Goal: Task Accomplishment & Management: Use online tool/utility

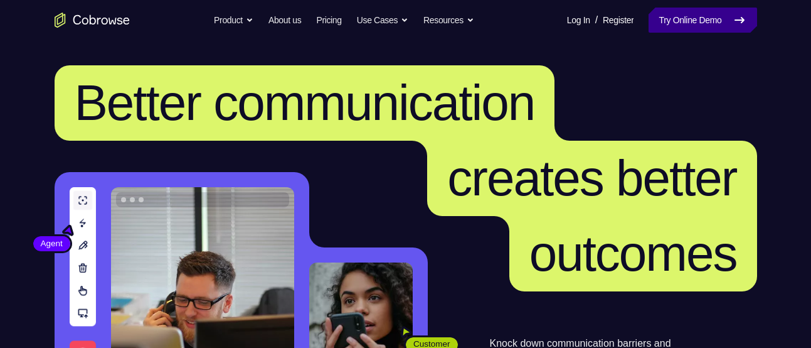
click at [685, 11] on link "Try Online Demo" at bounding box center [703, 20] width 108 height 25
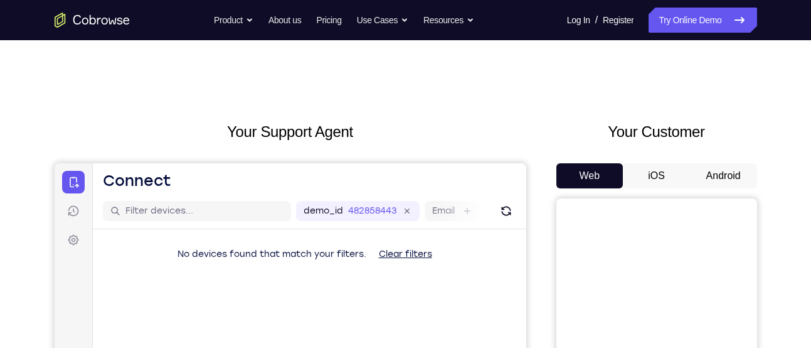
click at [736, 165] on button "Android" at bounding box center [723, 175] width 67 height 25
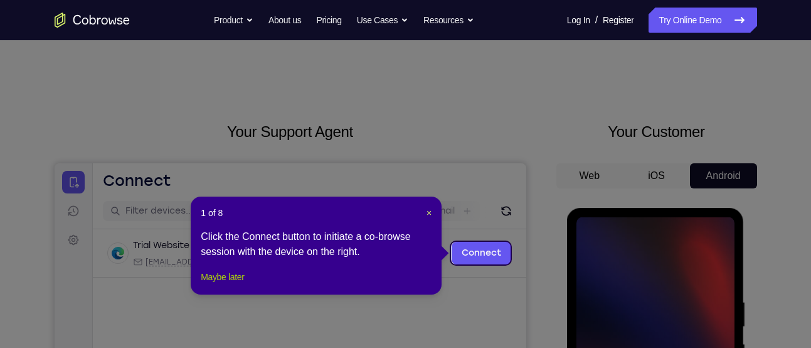
click at [244, 284] on button "Maybe later" at bounding box center [222, 276] width 43 height 15
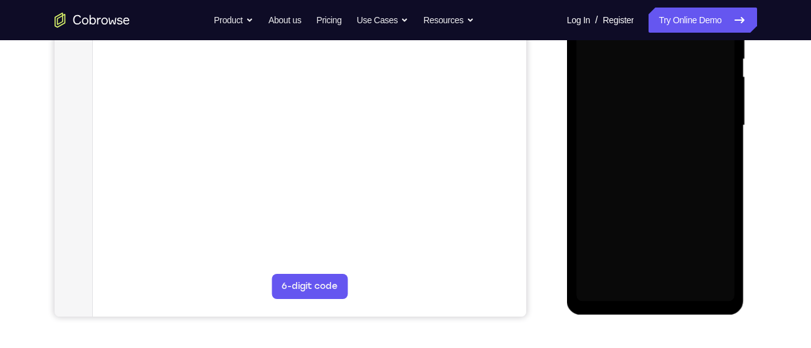
scroll to position [268, 0]
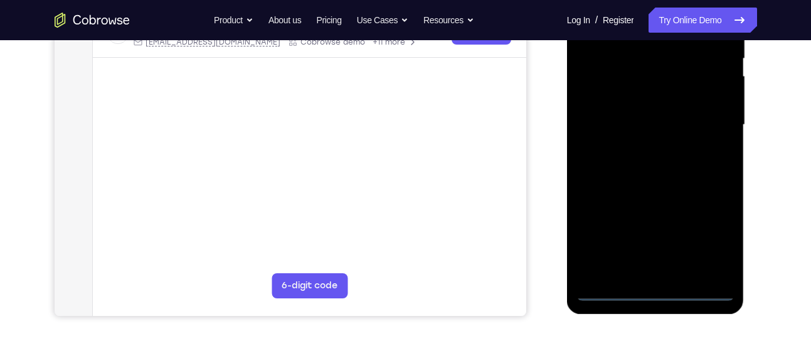
click at [654, 294] on div at bounding box center [655, 124] width 158 height 351
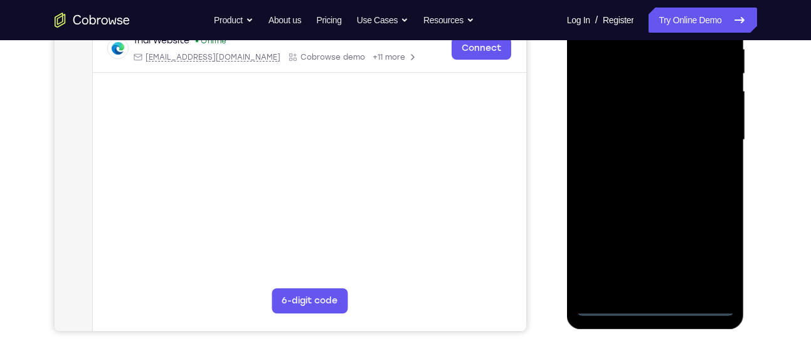
scroll to position [252, 0]
click at [709, 244] on div at bounding box center [655, 140] width 158 height 351
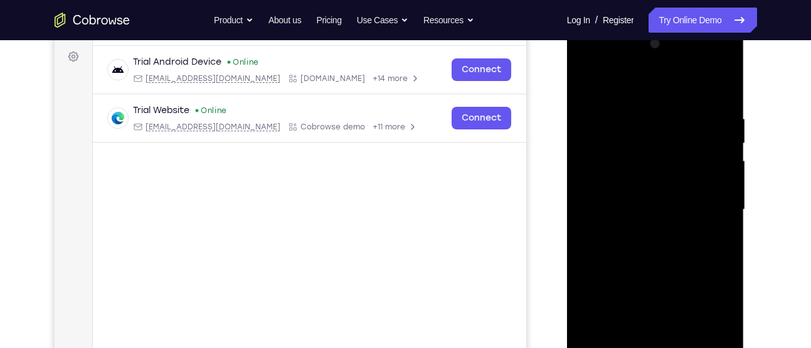
scroll to position [184, 0]
click at [652, 81] on div at bounding box center [655, 208] width 158 height 351
click at [703, 213] on div at bounding box center [655, 208] width 158 height 351
click at [640, 233] on div at bounding box center [655, 208] width 158 height 351
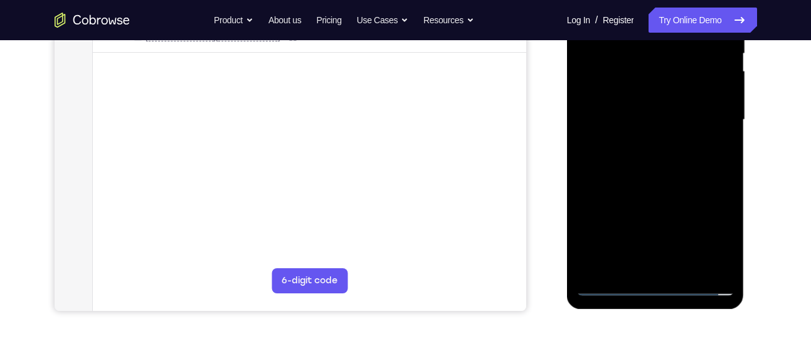
scroll to position [272, 0]
click at [622, 102] on div at bounding box center [655, 120] width 158 height 351
click at [622, 109] on div at bounding box center [655, 120] width 158 height 351
click at [625, 65] on div at bounding box center [655, 120] width 158 height 351
click at [610, 94] on div at bounding box center [655, 120] width 158 height 351
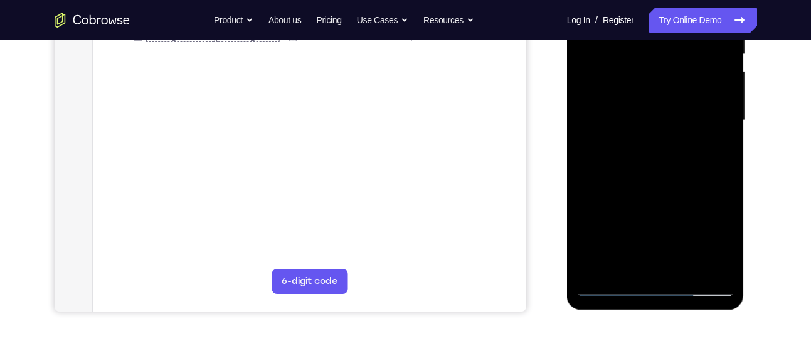
click at [640, 125] on div at bounding box center [655, 120] width 158 height 351
click at [654, 162] on div at bounding box center [655, 120] width 158 height 351
click at [624, 154] on div at bounding box center [655, 120] width 158 height 351
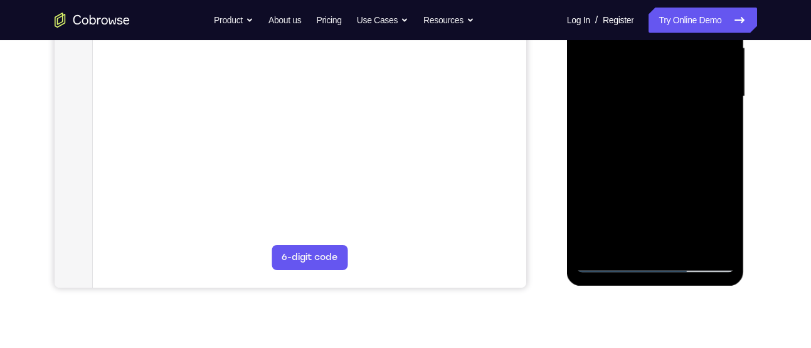
click at [688, 163] on div at bounding box center [655, 96] width 158 height 351
click at [687, 240] on div at bounding box center [655, 96] width 158 height 351
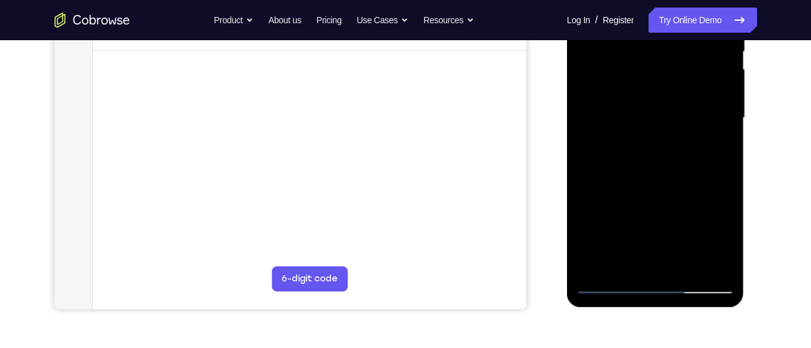
scroll to position [268, 0]
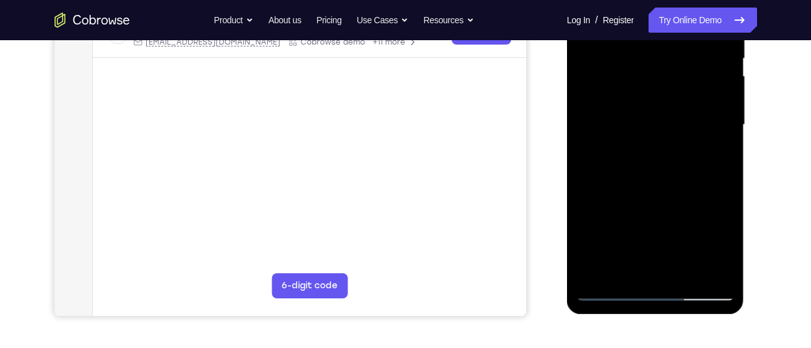
click at [678, 194] on div at bounding box center [655, 124] width 158 height 351
click at [676, 153] on div at bounding box center [655, 124] width 158 height 351
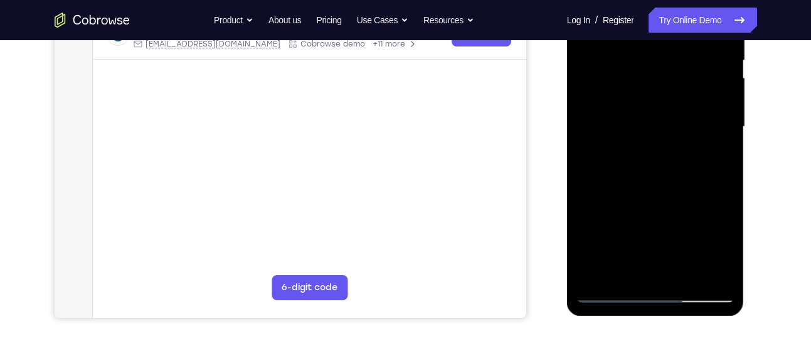
scroll to position [264, 0]
drag, startPoint x: 624, startPoint y: 190, endPoint x: 618, endPoint y: 221, distance: 31.9
click at [618, 221] on div at bounding box center [655, 128] width 158 height 351
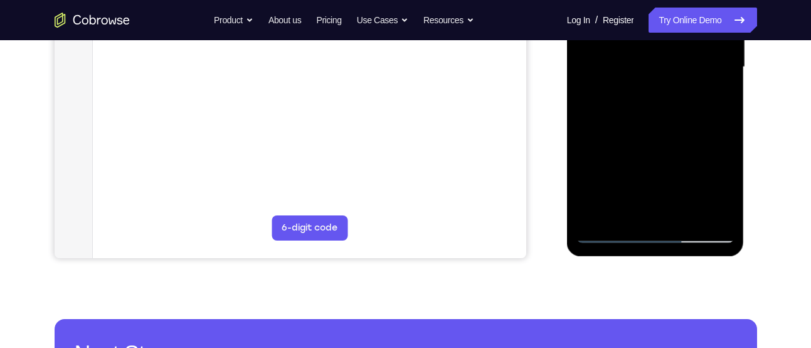
scroll to position [326, 0]
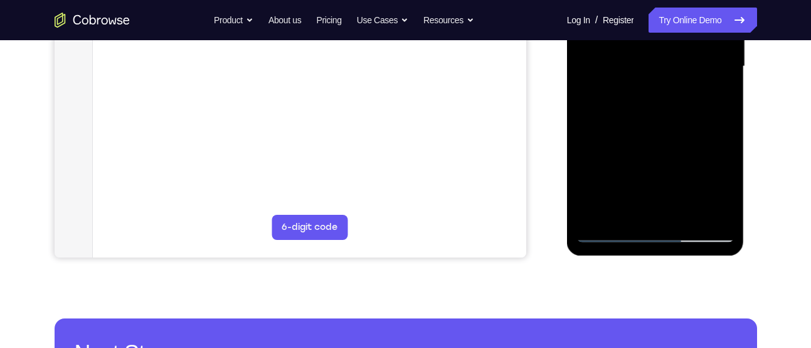
drag, startPoint x: 633, startPoint y: 174, endPoint x: 648, endPoint y: 24, distance: 150.7
click at [648, 24] on div at bounding box center [655, 66] width 158 height 351
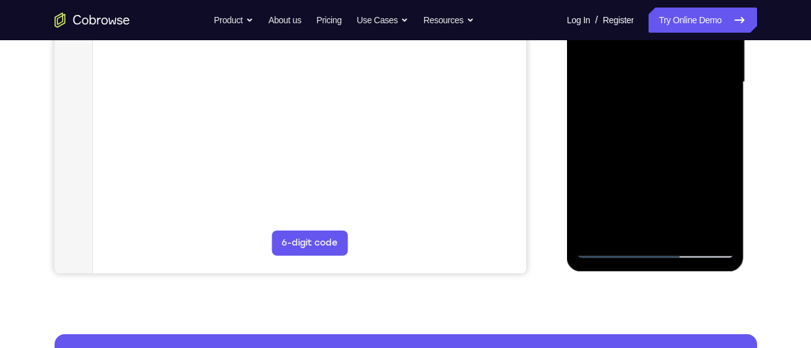
scroll to position [310, 0]
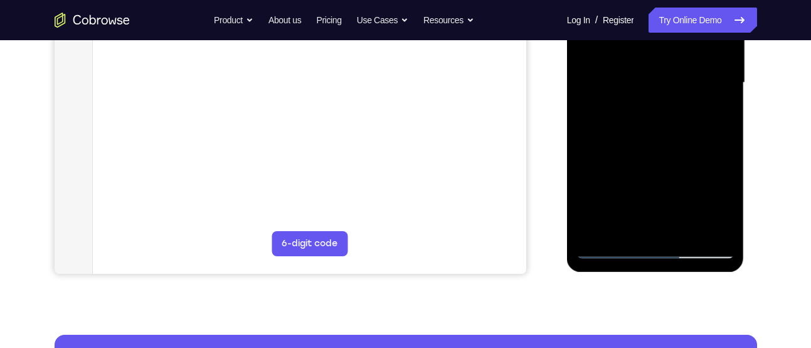
drag, startPoint x: 640, startPoint y: 205, endPoint x: 630, endPoint y: 101, distance: 103.9
click at [630, 101] on div at bounding box center [655, 82] width 158 height 351
click at [618, 225] on div at bounding box center [655, 82] width 158 height 351
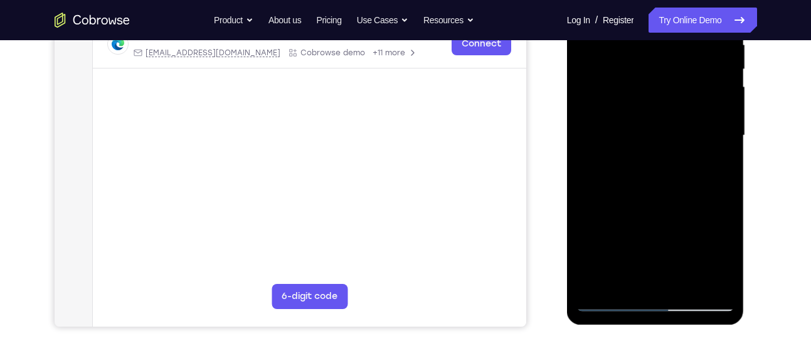
scroll to position [258, 0]
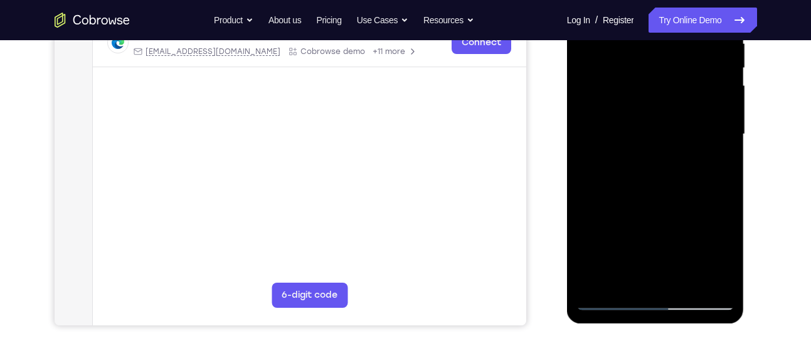
click at [619, 129] on div at bounding box center [655, 134] width 158 height 351
click at [647, 236] on div at bounding box center [655, 134] width 158 height 351
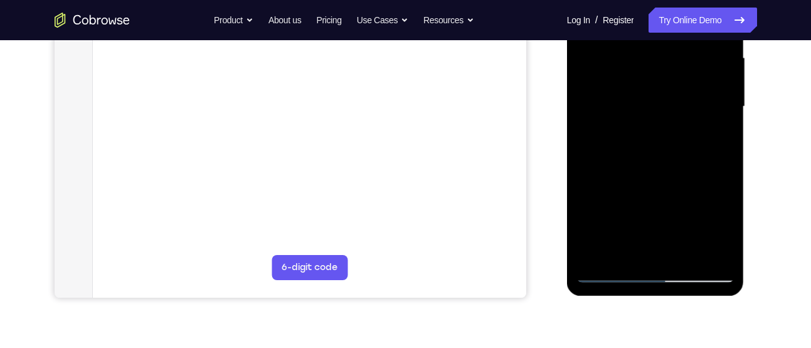
click at [623, 144] on div at bounding box center [655, 106] width 158 height 351
click at [617, 133] on div at bounding box center [655, 106] width 158 height 351
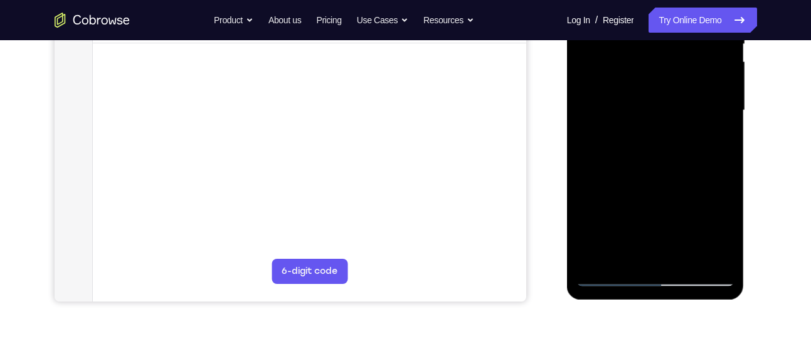
click at [622, 253] on div at bounding box center [655, 110] width 158 height 351
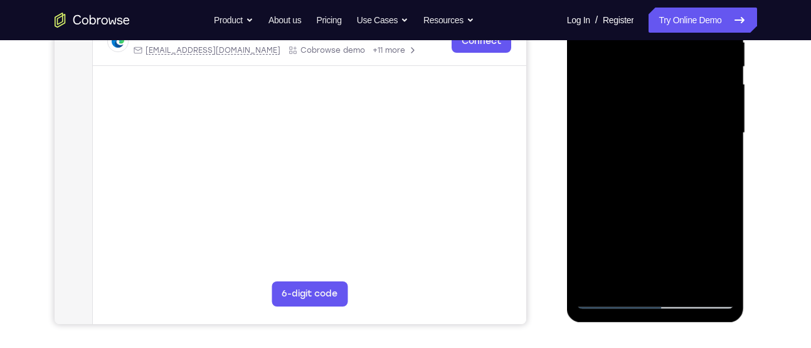
scroll to position [258, 0]
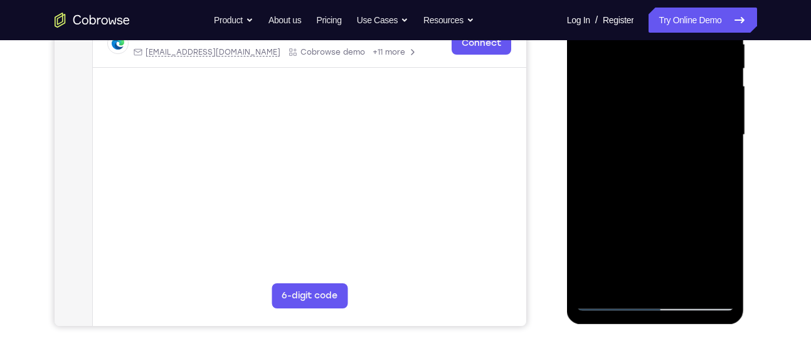
click at [684, 203] on div at bounding box center [655, 134] width 158 height 351
click at [716, 159] on div at bounding box center [655, 134] width 158 height 351
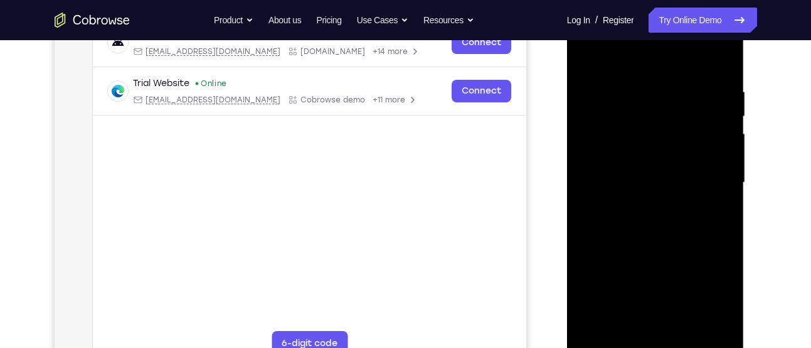
scroll to position [180, 0]
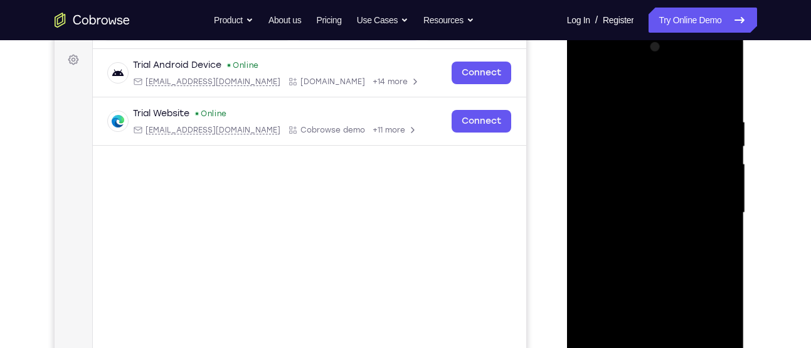
click at [590, 82] on div at bounding box center [655, 212] width 158 height 351
click at [646, 250] on div at bounding box center [655, 212] width 158 height 351
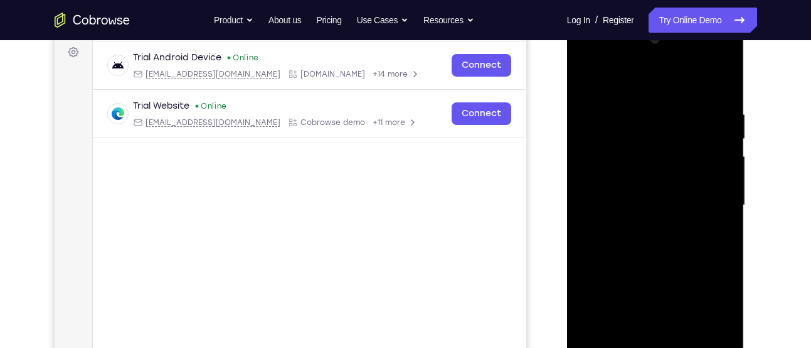
scroll to position [187, 0]
drag, startPoint x: 692, startPoint y: 202, endPoint x: 691, endPoint y: 306, distance: 104.1
click at [691, 306] on div at bounding box center [655, 205] width 158 height 351
drag, startPoint x: 669, startPoint y: 134, endPoint x: 664, endPoint y: 81, distance: 53.6
click at [664, 81] on div at bounding box center [655, 205] width 158 height 351
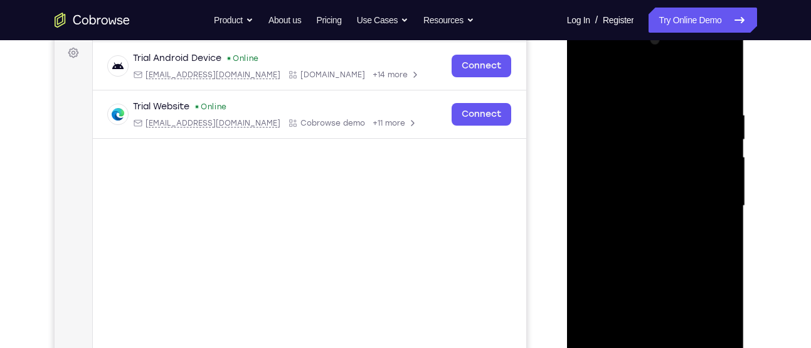
drag, startPoint x: 684, startPoint y: 263, endPoint x: 671, endPoint y: 115, distance: 148.6
click at [671, 115] on div at bounding box center [655, 205] width 158 height 351
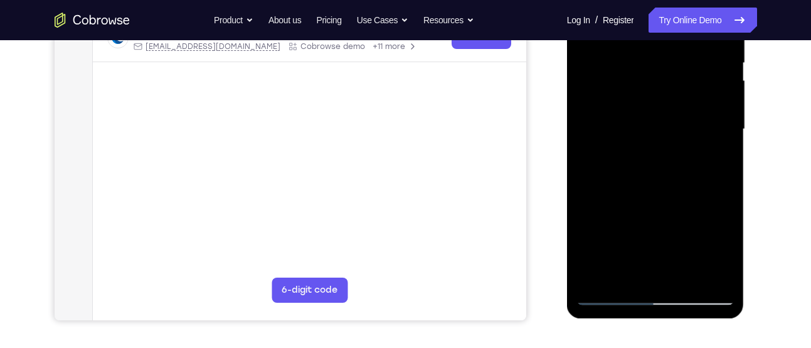
scroll to position [269, 0]
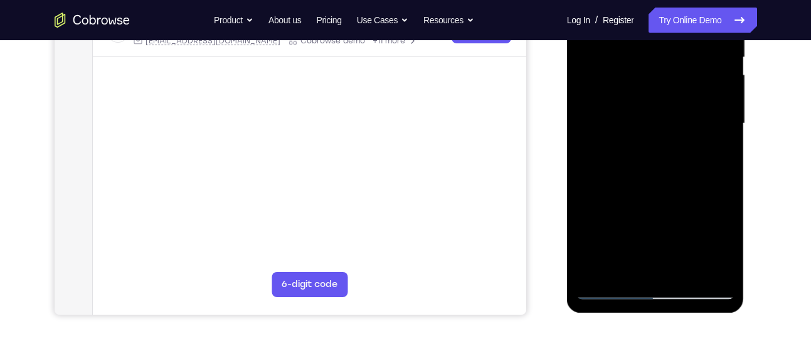
click at [634, 268] on div at bounding box center [655, 123] width 158 height 351
click at [589, 157] on div at bounding box center [655, 123] width 158 height 351
click at [712, 151] on div at bounding box center [655, 123] width 158 height 351
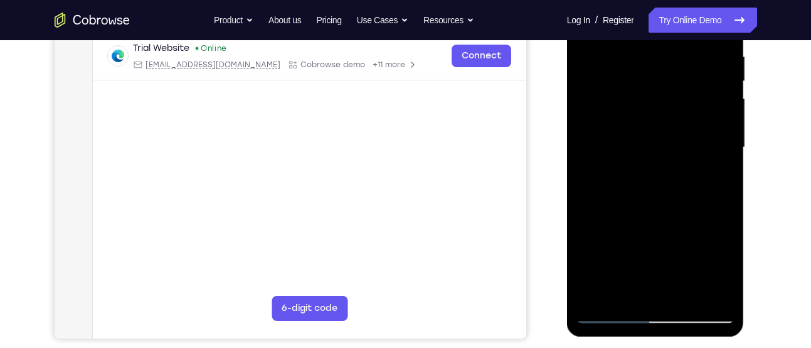
scroll to position [245, 0]
click at [716, 184] on div at bounding box center [655, 147] width 158 height 351
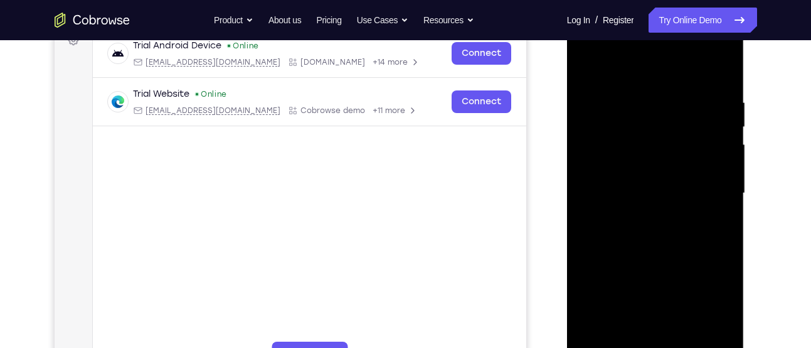
scroll to position [188, 0]
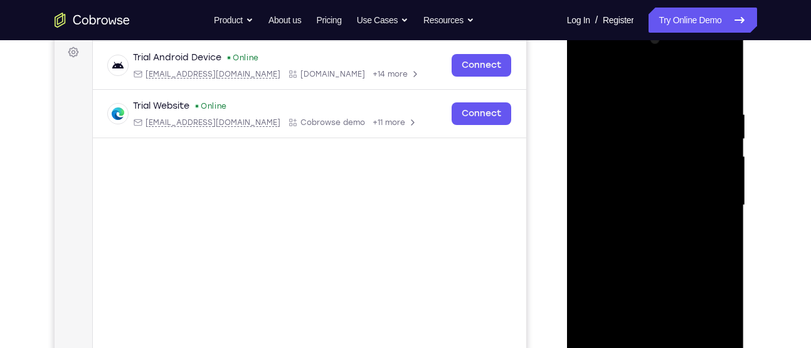
click at [585, 87] on div at bounding box center [655, 204] width 158 height 351
click at [583, 86] on div at bounding box center [655, 204] width 158 height 351
click at [585, 77] on div at bounding box center [655, 204] width 158 height 351
click at [725, 72] on div at bounding box center [655, 204] width 158 height 351
click at [591, 68] on div at bounding box center [655, 204] width 158 height 351
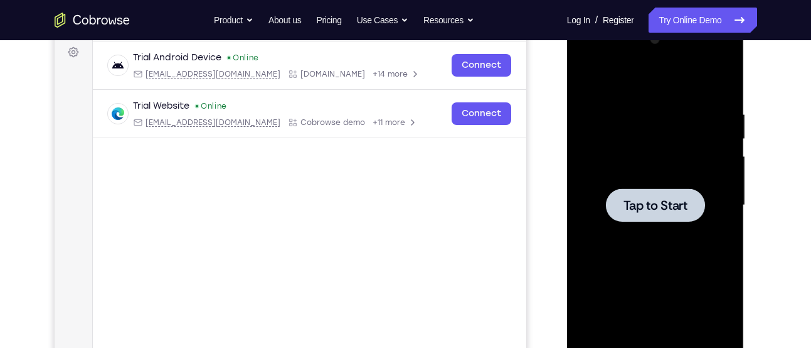
click at [619, 94] on div at bounding box center [655, 204] width 158 height 351
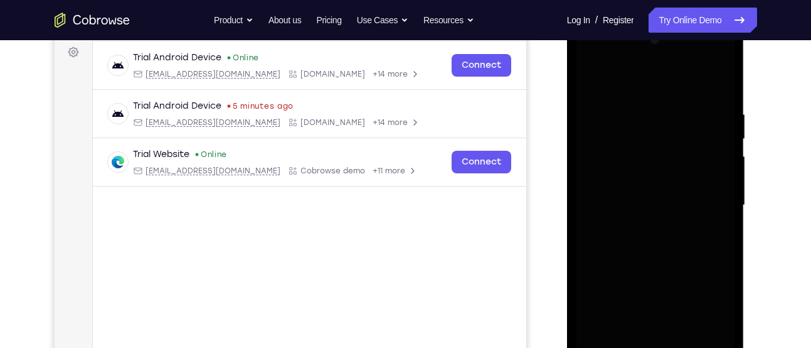
click at [639, 169] on div at bounding box center [655, 204] width 158 height 351
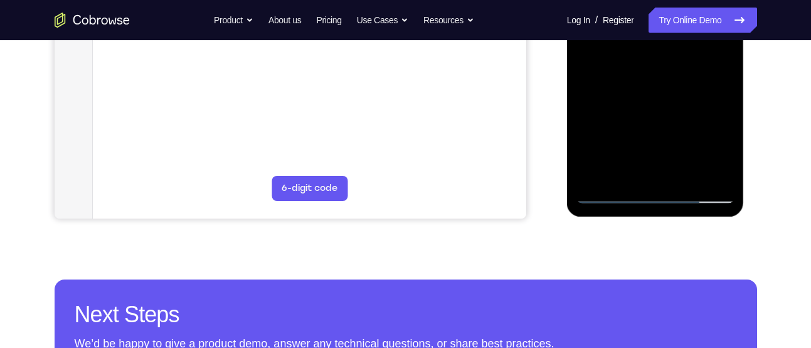
scroll to position [368, 0]
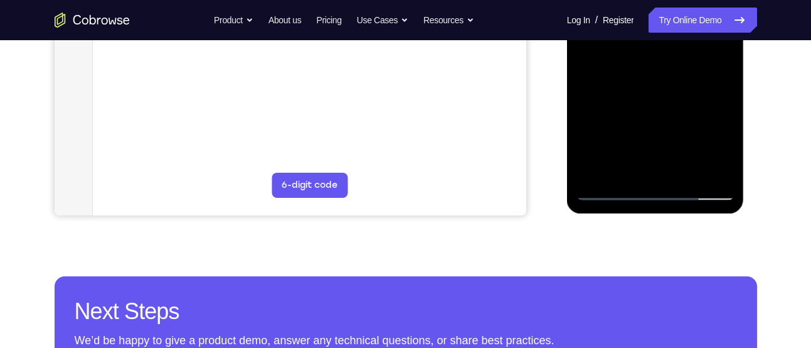
click at [657, 191] on div at bounding box center [655, 24] width 158 height 351
click at [706, 126] on div at bounding box center [655, 24] width 158 height 351
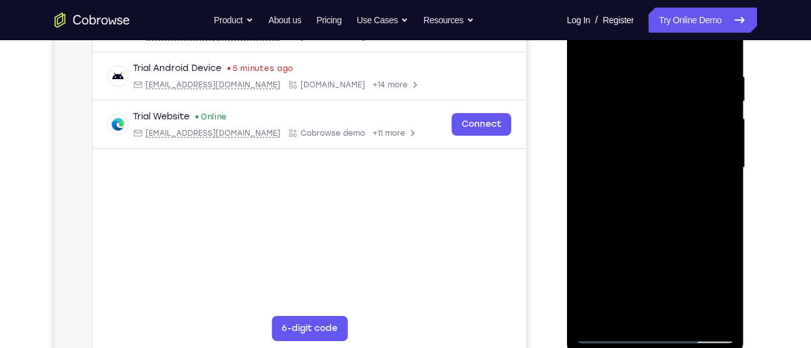
scroll to position [184, 0]
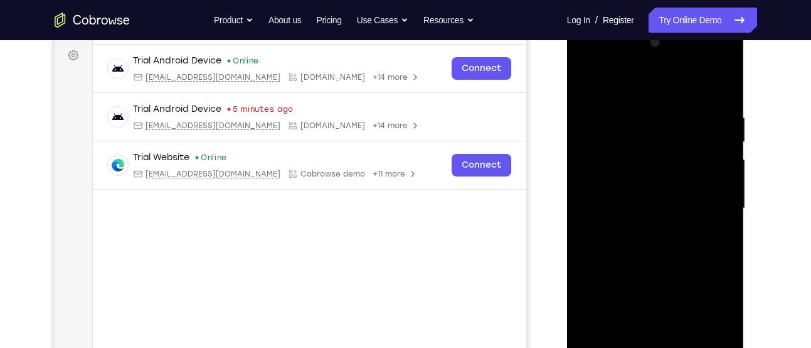
click at [640, 91] on div at bounding box center [655, 208] width 158 height 351
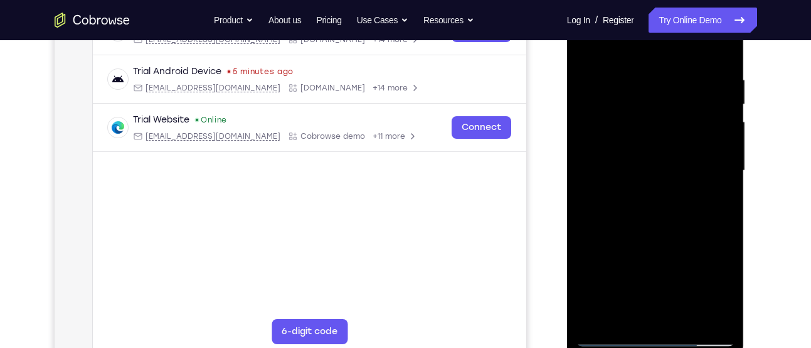
scroll to position [225, 0]
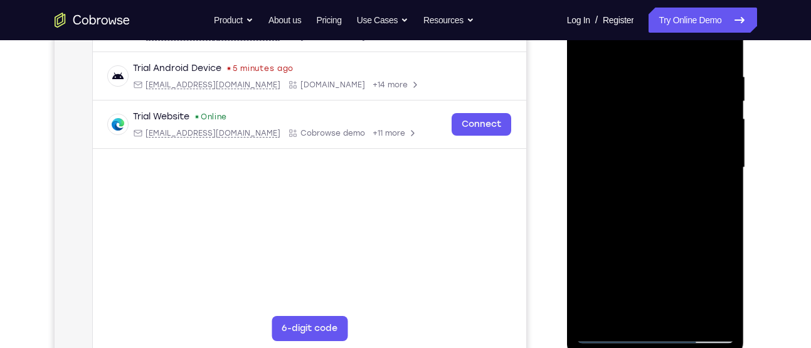
click at [708, 158] on div at bounding box center [655, 167] width 158 height 351
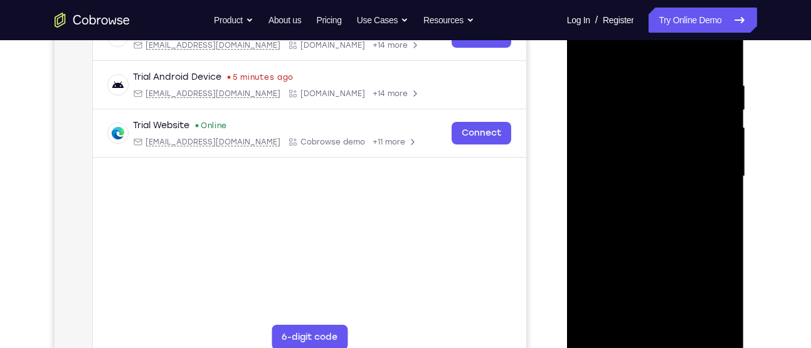
scroll to position [216, 0]
click at [634, 199] on div at bounding box center [655, 176] width 158 height 351
click at [599, 164] on div at bounding box center [655, 176] width 158 height 351
click at [593, 147] on div at bounding box center [655, 176] width 158 height 351
click at [610, 168] on div at bounding box center [655, 176] width 158 height 351
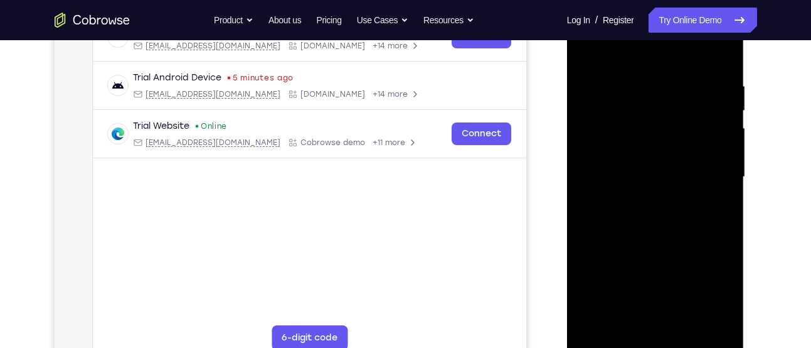
click at [609, 175] on div at bounding box center [655, 176] width 158 height 351
click at [615, 216] on div at bounding box center [655, 176] width 158 height 351
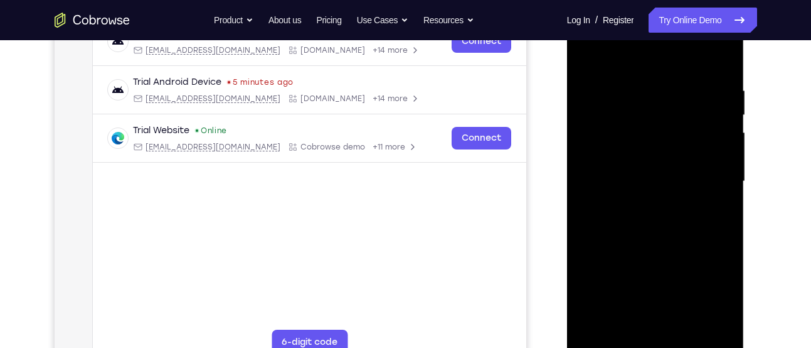
scroll to position [211, 0]
click at [642, 221] on div at bounding box center [655, 181] width 158 height 351
click at [631, 243] on div at bounding box center [655, 181] width 158 height 351
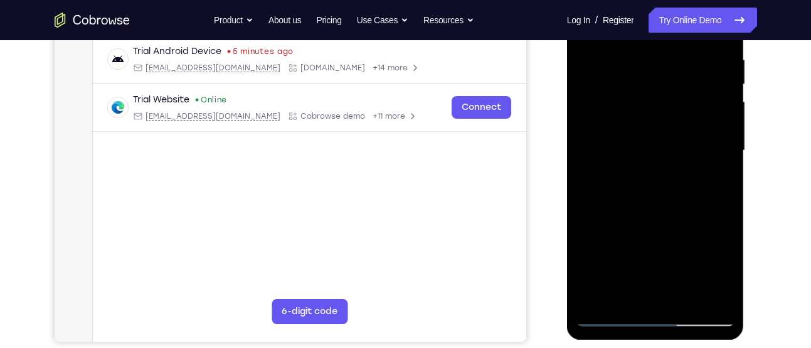
scroll to position [243, 0]
drag, startPoint x: 110, startPoint y: 317, endPoint x: 750, endPoint y: 304, distance: 640.0
click at [750, 304] on div at bounding box center [656, 148] width 201 height 386
click at [687, 303] on div at bounding box center [655, 149] width 158 height 351
click at [671, 222] on div at bounding box center [655, 149] width 158 height 351
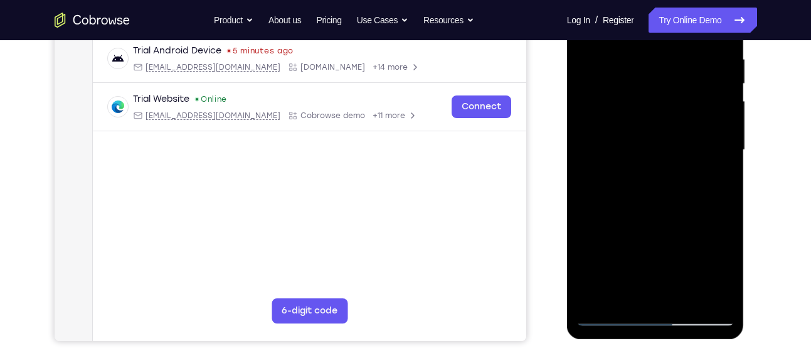
click at [615, 314] on div at bounding box center [655, 149] width 158 height 351
click at [641, 61] on div at bounding box center [655, 149] width 158 height 351
click at [632, 285] on div at bounding box center [655, 149] width 158 height 351
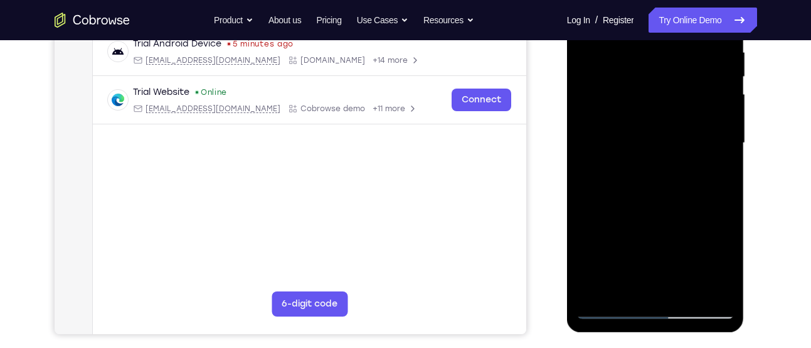
scroll to position [250, 0]
click at [686, 151] on div at bounding box center [655, 142] width 158 height 351
click at [661, 285] on div at bounding box center [655, 142] width 158 height 351
click at [663, 145] on div at bounding box center [655, 142] width 158 height 351
click at [644, 135] on div at bounding box center [655, 142] width 158 height 351
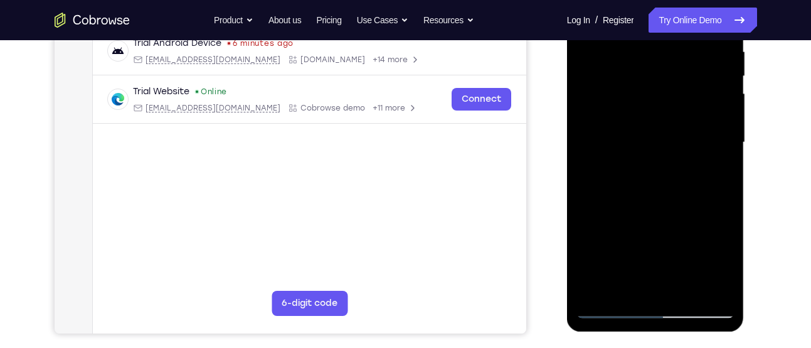
click at [585, 145] on div at bounding box center [655, 142] width 158 height 351
click at [610, 316] on div "Online web based iOS Simulators and Android Emulators. Run iPhone, iPad, Mobile…" at bounding box center [656, 145] width 179 height 376
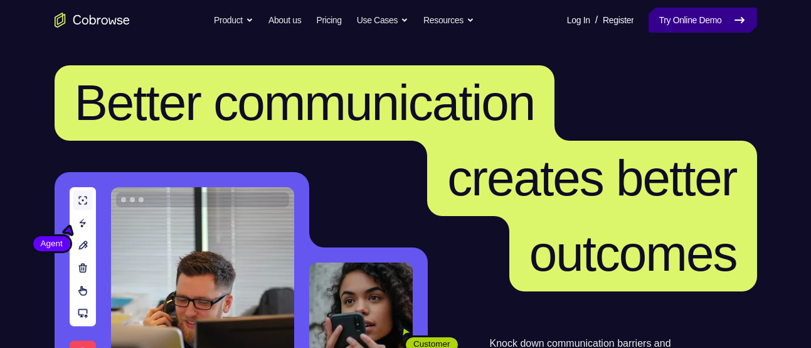
click at [659, 16] on link "Try Online Demo" at bounding box center [703, 20] width 108 height 25
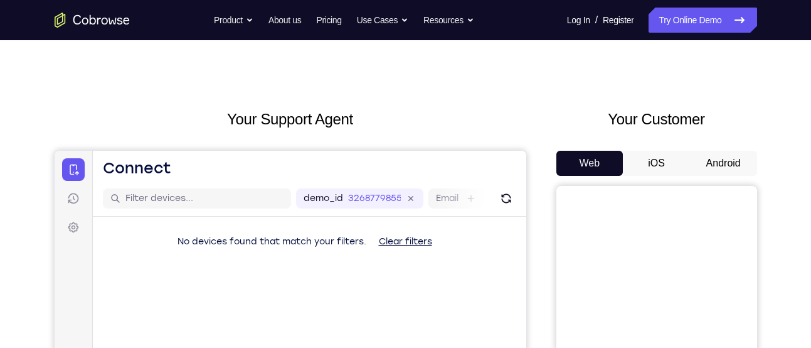
click at [706, 167] on button "Android" at bounding box center [723, 163] width 67 height 25
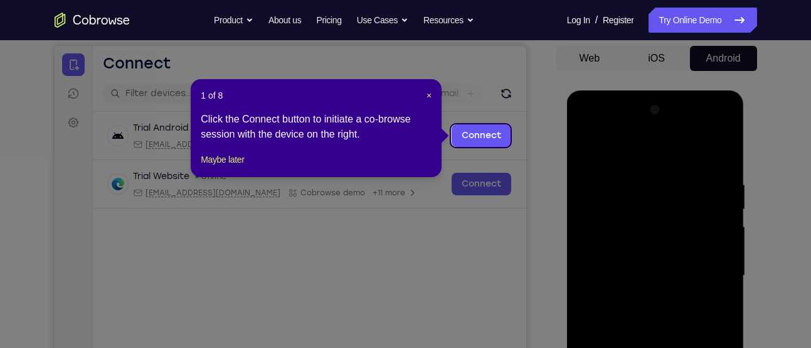
click at [255, 167] on footer "Maybe later" at bounding box center [316, 159] width 231 height 15
drag, startPoint x: 242, startPoint y: 172, endPoint x: 434, endPoint y: 169, distance: 192.0
click at [242, 167] on button "Maybe later" at bounding box center [222, 159] width 43 height 15
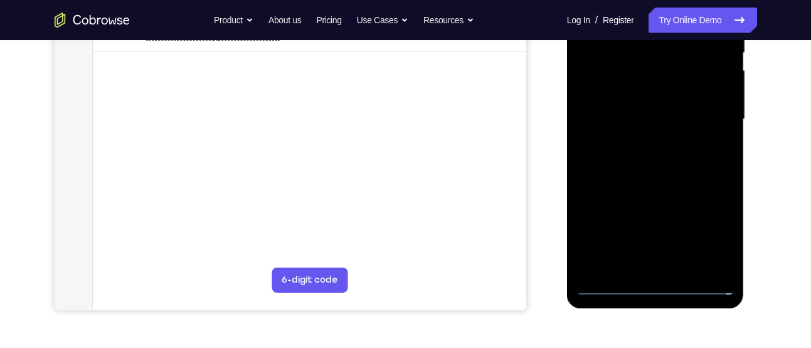
scroll to position [274, 0]
click at [655, 285] on div at bounding box center [655, 118] width 158 height 351
click at [714, 222] on div at bounding box center [655, 118] width 158 height 351
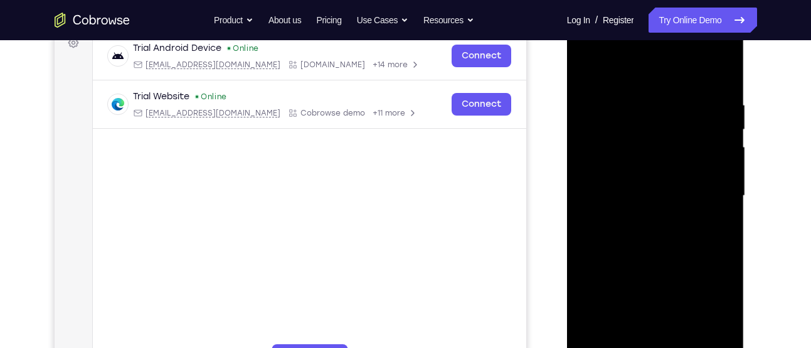
scroll to position [189, 0]
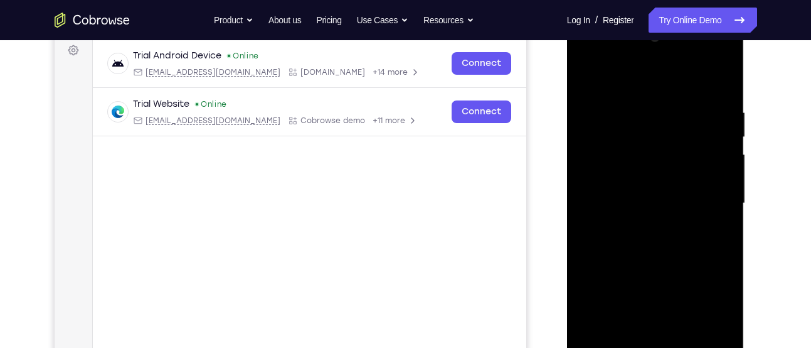
click at [638, 70] on div at bounding box center [655, 203] width 158 height 351
click at [709, 191] on div at bounding box center [655, 203] width 158 height 351
click at [644, 226] on div at bounding box center [655, 203] width 158 height 351
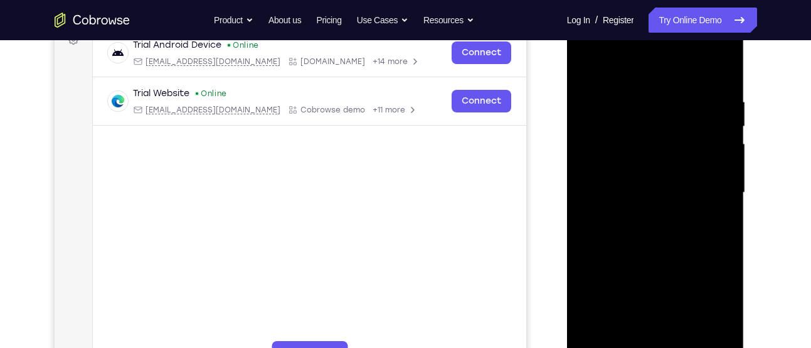
scroll to position [201, 0]
click at [647, 174] on div at bounding box center [655, 191] width 158 height 351
click at [637, 171] on div at bounding box center [655, 191] width 158 height 351
click at [597, 186] on div at bounding box center [655, 191] width 158 height 351
click at [610, 229] on div at bounding box center [655, 191] width 158 height 351
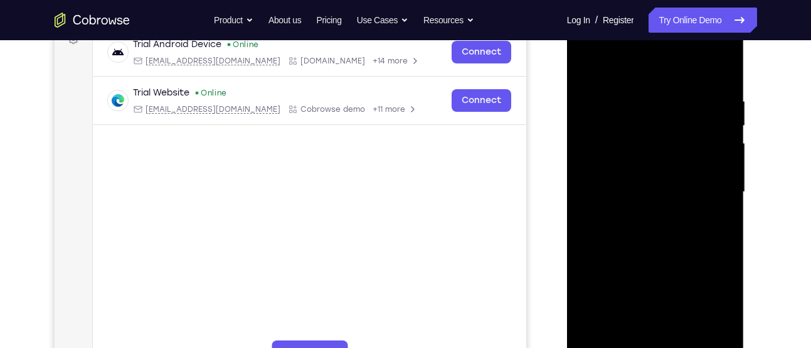
click at [595, 225] on div at bounding box center [655, 191] width 158 height 351
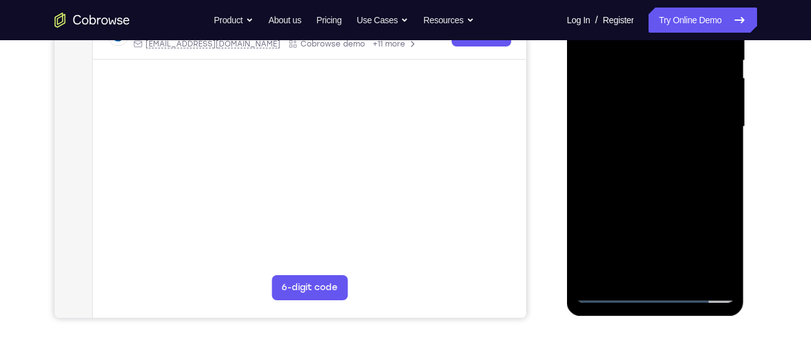
scroll to position [267, 0]
click at [686, 183] on div at bounding box center [655, 125] width 158 height 351
click at [688, 275] on div at bounding box center [655, 125] width 158 height 351
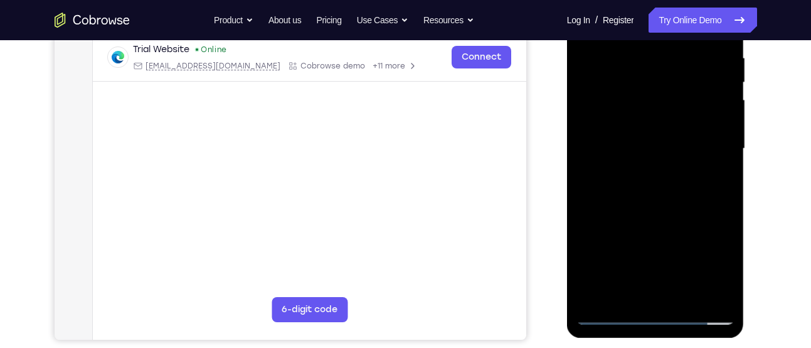
scroll to position [243, 0]
click at [642, 216] on div at bounding box center [655, 149] width 158 height 351
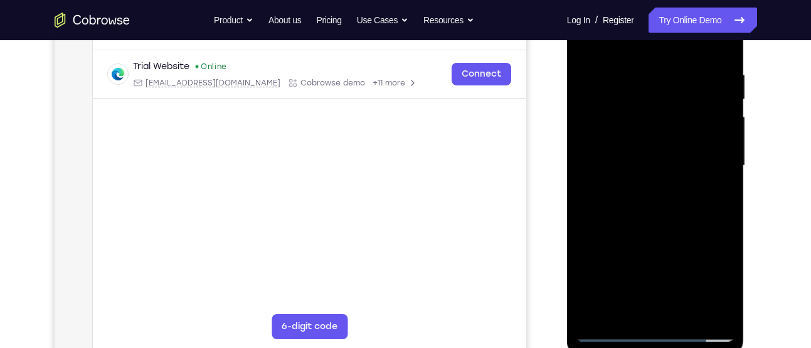
click at [657, 184] on div at bounding box center [655, 165] width 158 height 351
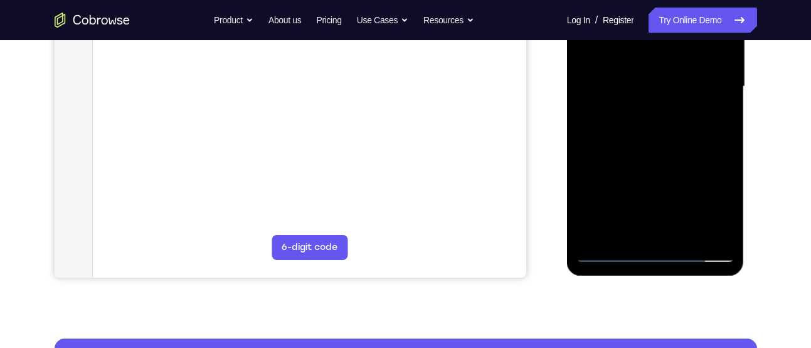
click at [644, 234] on div at bounding box center [655, 86] width 158 height 351
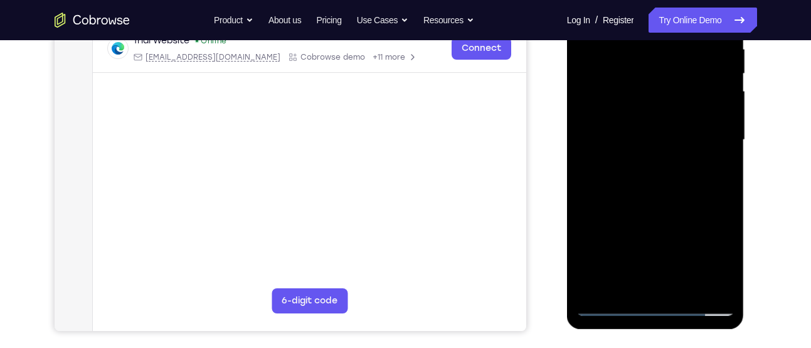
scroll to position [252, 0]
click at [709, 171] on div at bounding box center [655, 140] width 158 height 351
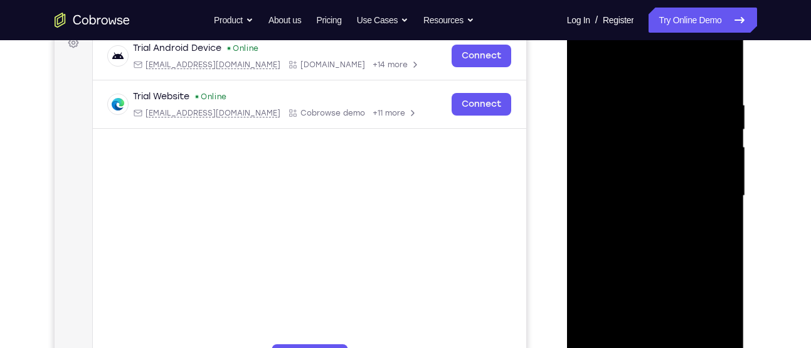
scroll to position [196, 0]
click at [711, 225] on div at bounding box center [655, 196] width 158 height 351
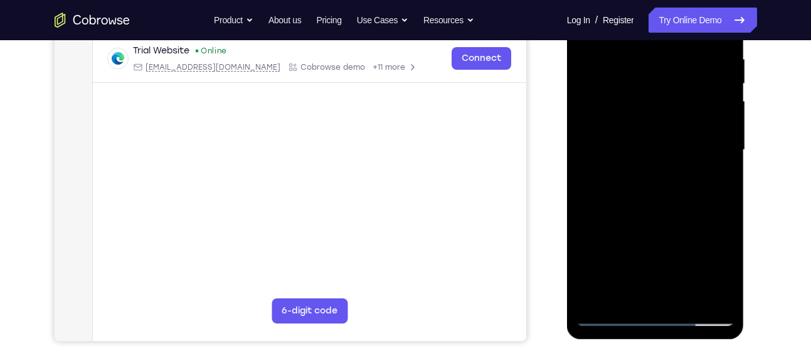
scroll to position [243, 0]
click at [620, 295] on div at bounding box center [655, 149] width 158 height 351
click at [684, 218] on div at bounding box center [655, 149] width 158 height 351
click at [713, 170] on div at bounding box center [655, 149] width 158 height 351
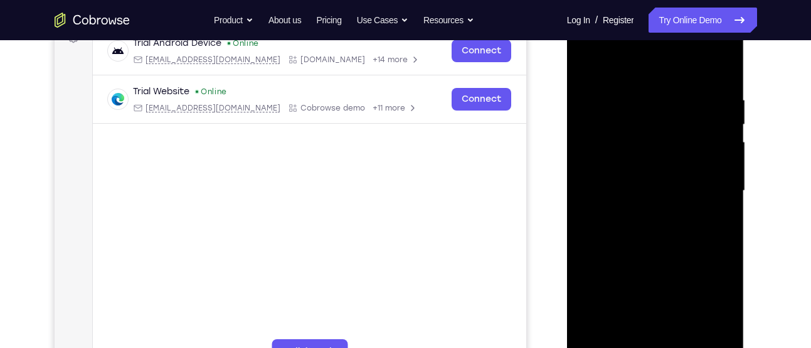
scroll to position [201, 0]
click at [587, 65] on div at bounding box center [655, 191] width 158 height 351
click at [585, 65] on div at bounding box center [655, 191] width 158 height 351
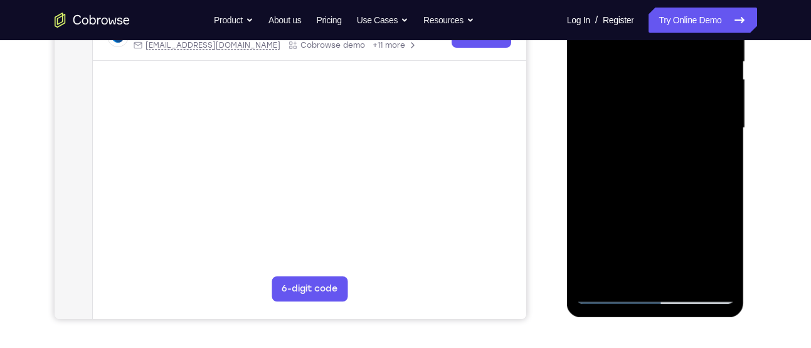
drag, startPoint x: 630, startPoint y: 199, endPoint x: 665, endPoint y: 45, distance: 158.1
click at [665, 45] on div at bounding box center [655, 127] width 158 height 351
drag, startPoint x: 647, startPoint y: 178, endPoint x: 665, endPoint y: 5, distance: 173.5
click at [665, 5] on div at bounding box center [655, 127] width 158 height 351
drag, startPoint x: 651, startPoint y: 193, endPoint x: 667, endPoint y: 6, distance: 188.2
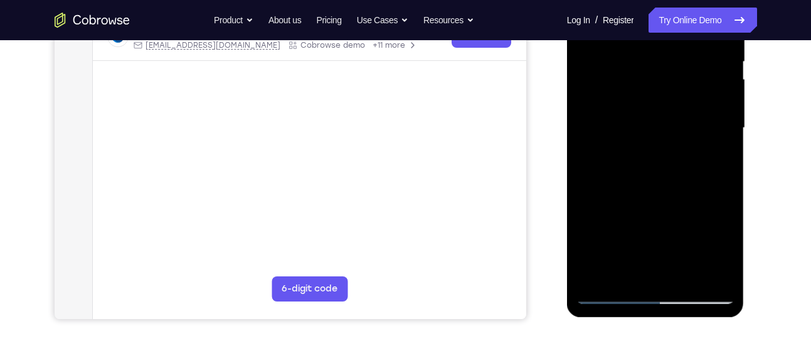
click at [667, 6] on div at bounding box center [655, 127] width 158 height 351
drag, startPoint x: 661, startPoint y: 159, endPoint x: 672, endPoint y: 78, distance: 81.8
click at [672, 78] on div at bounding box center [655, 127] width 158 height 351
click at [623, 277] on div at bounding box center [655, 127] width 158 height 351
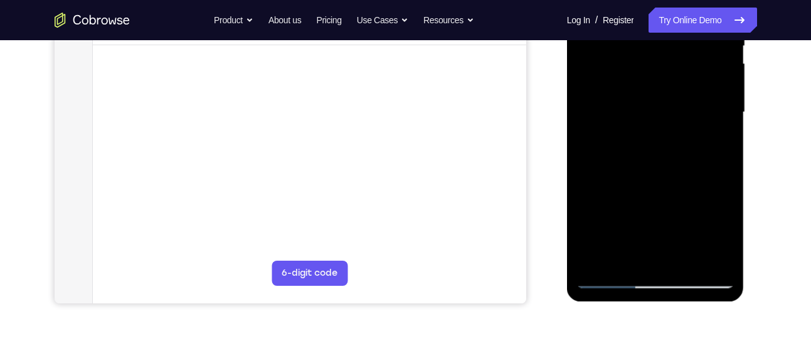
scroll to position [273, 0]
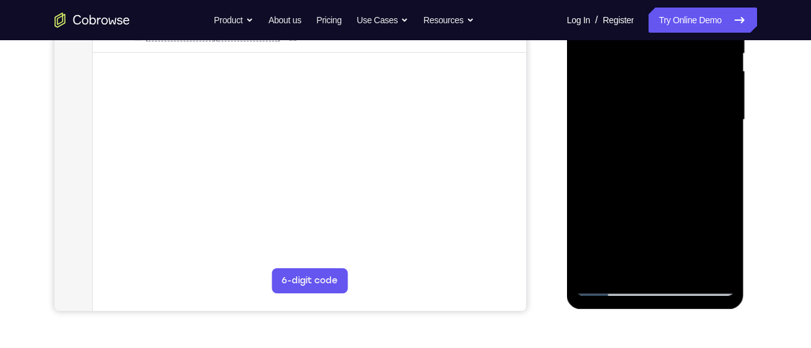
drag, startPoint x: 657, startPoint y: 199, endPoint x: 656, endPoint y: 144, distance: 55.9
click at [656, 144] on div at bounding box center [655, 119] width 158 height 351
drag, startPoint x: 642, startPoint y: 198, endPoint x: 650, endPoint y: 122, distance: 75.7
click at [650, 122] on div at bounding box center [655, 119] width 158 height 351
click at [615, 135] on div at bounding box center [655, 119] width 158 height 351
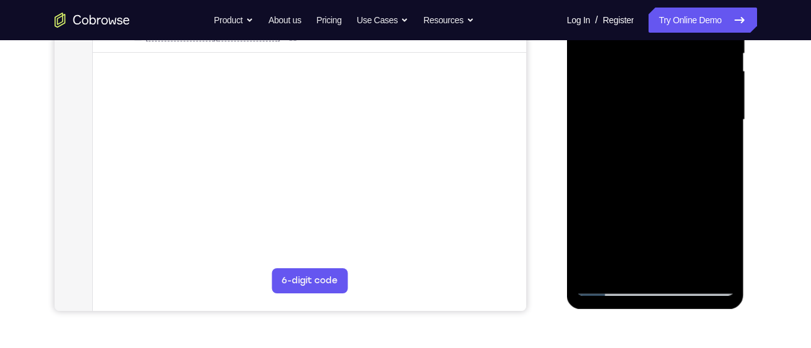
scroll to position [274, 0]
click at [688, 265] on div at bounding box center [655, 118] width 158 height 351
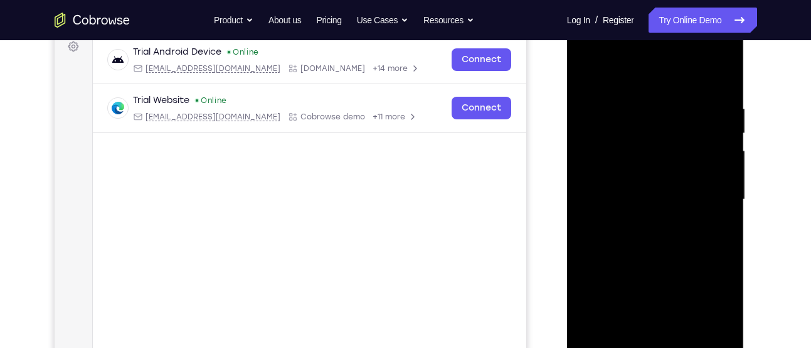
scroll to position [191, 0]
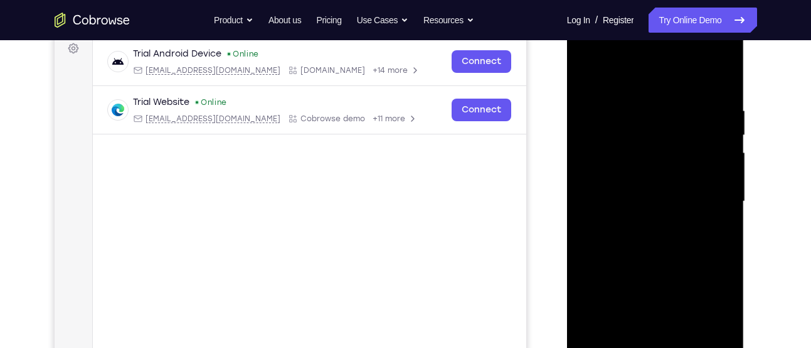
click at [585, 79] on div at bounding box center [655, 201] width 158 height 351
drag, startPoint x: 633, startPoint y: 127, endPoint x: 631, endPoint y: 201, distance: 74.0
click at [631, 201] on div at bounding box center [655, 201] width 158 height 351
click at [631, 110] on div at bounding box center [655, 201] width 158 height 351
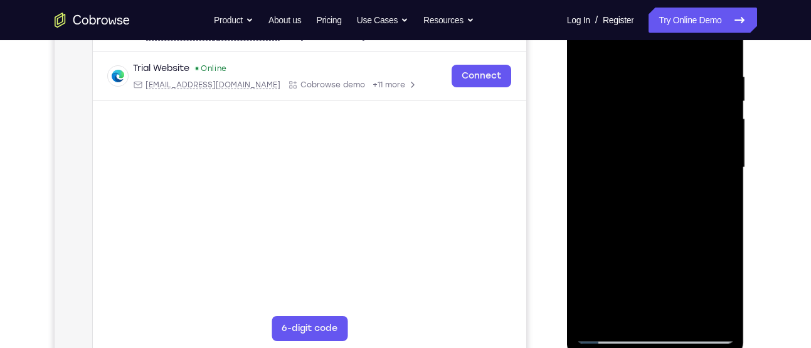
click at [718, 164] on div at bounding box center [655, 167] width 158 height 351
click at [718, 172] on div at bounding box center [655, 167] width 158 height 351
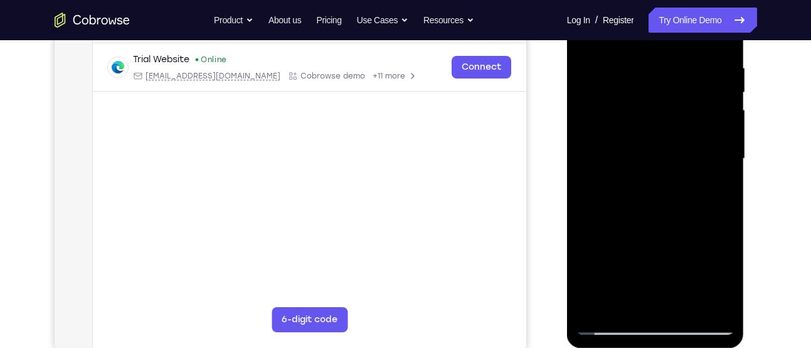
scroll to position [235, 0]
click at [718, 204] on div at bounding box center [655, 157] width 158 height 351
click at [718, 167] on div at bounding box center [655, 157] width 158 height 351
click at [724, 158] on div at bounding box center [655, 157] width 158 height 351
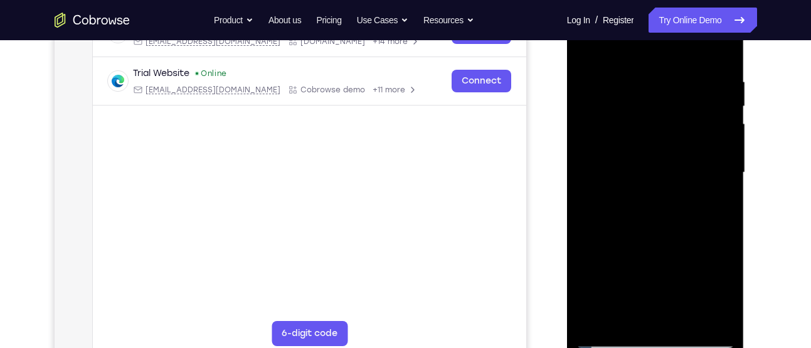
scroll to position [220, 0]
click at [723, 158] on div at bounding box center [655, 172] width 158 height 351
click at [727, 160] on div at bounding box center [655, 172] width 158 height 351
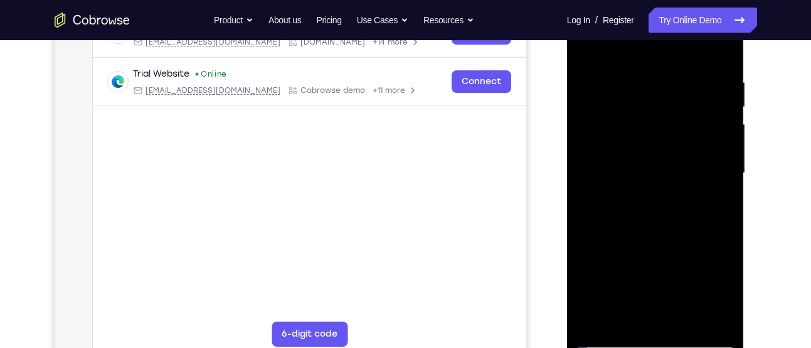
click at [717, 111] on div at bounding box center [655, 172] width 158 height 351
click at [718, 147] on div at bounding box center [655, 172] width 158 height 351
click at [721, 53] on div at bounding box center [655, 172] width 158 height 351
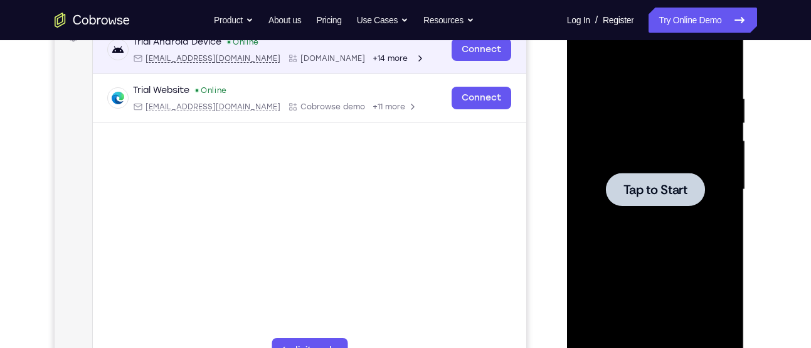
scroll to position [0, 0]
